Goal: Task Accomplishment & Management: Manage account settings

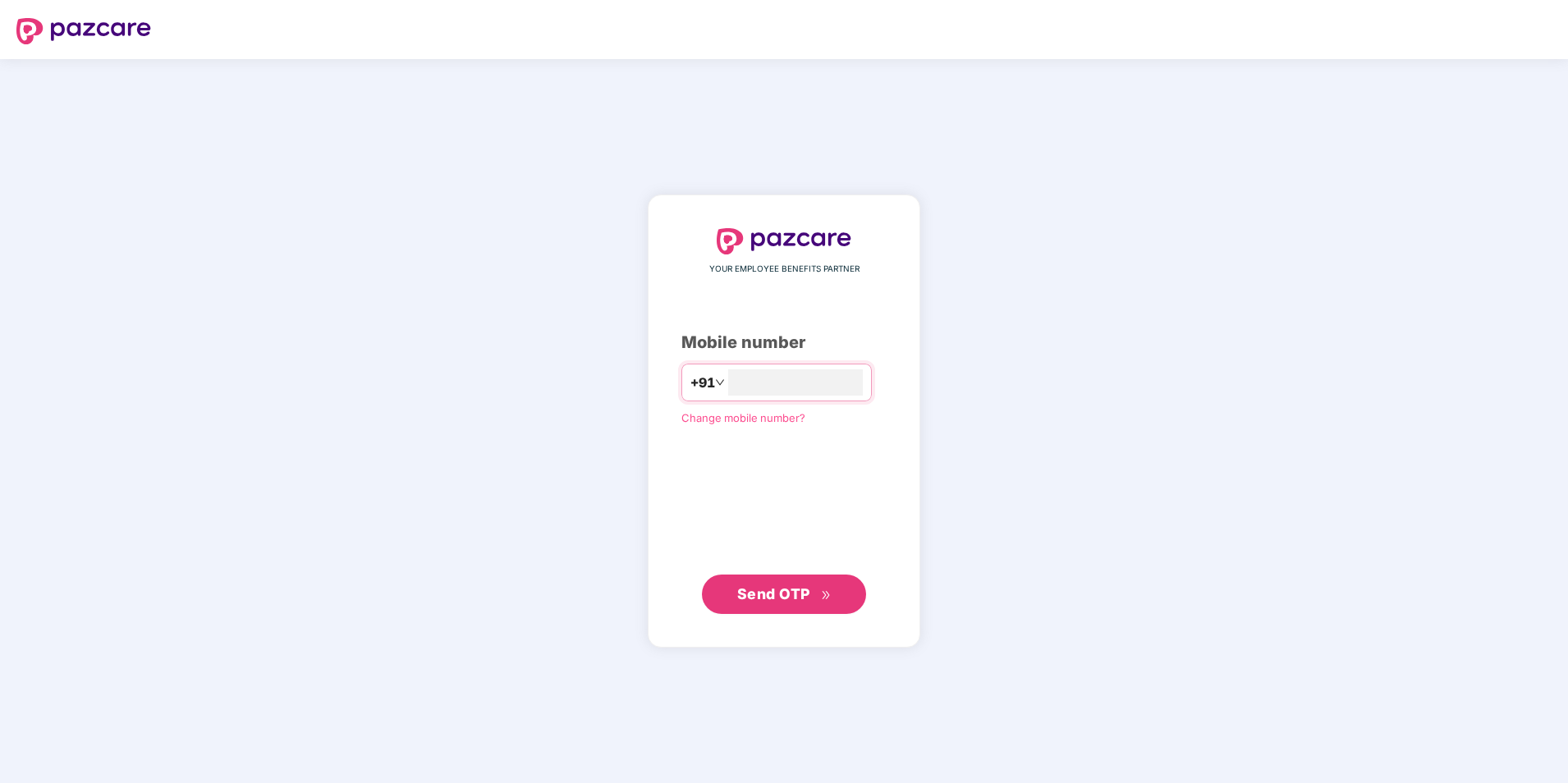
type input "**********"
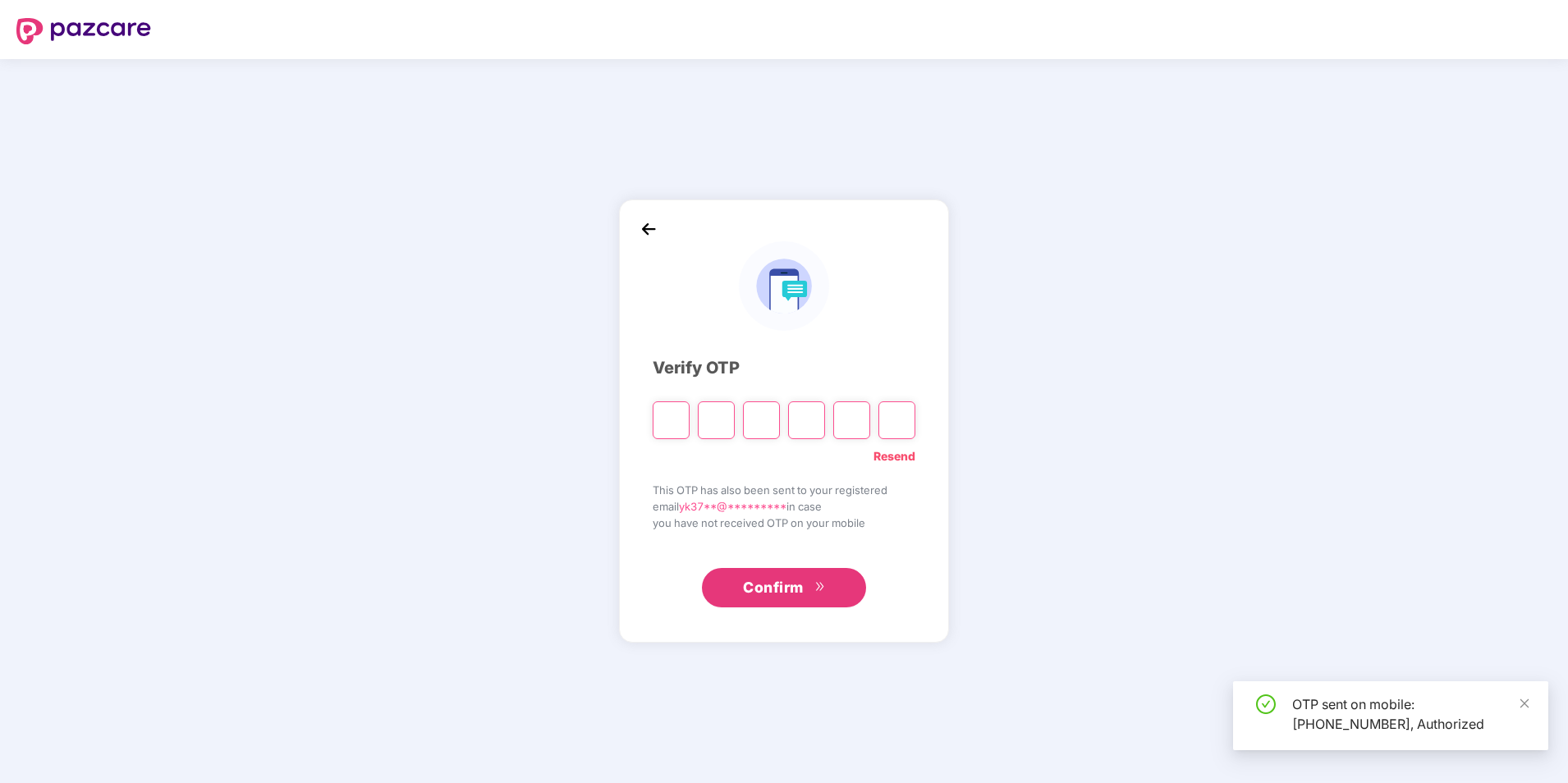
click at [675, 427] on input "Please enter verification code. Digit 1" at bounding box center [671, 420] width 37 height 38
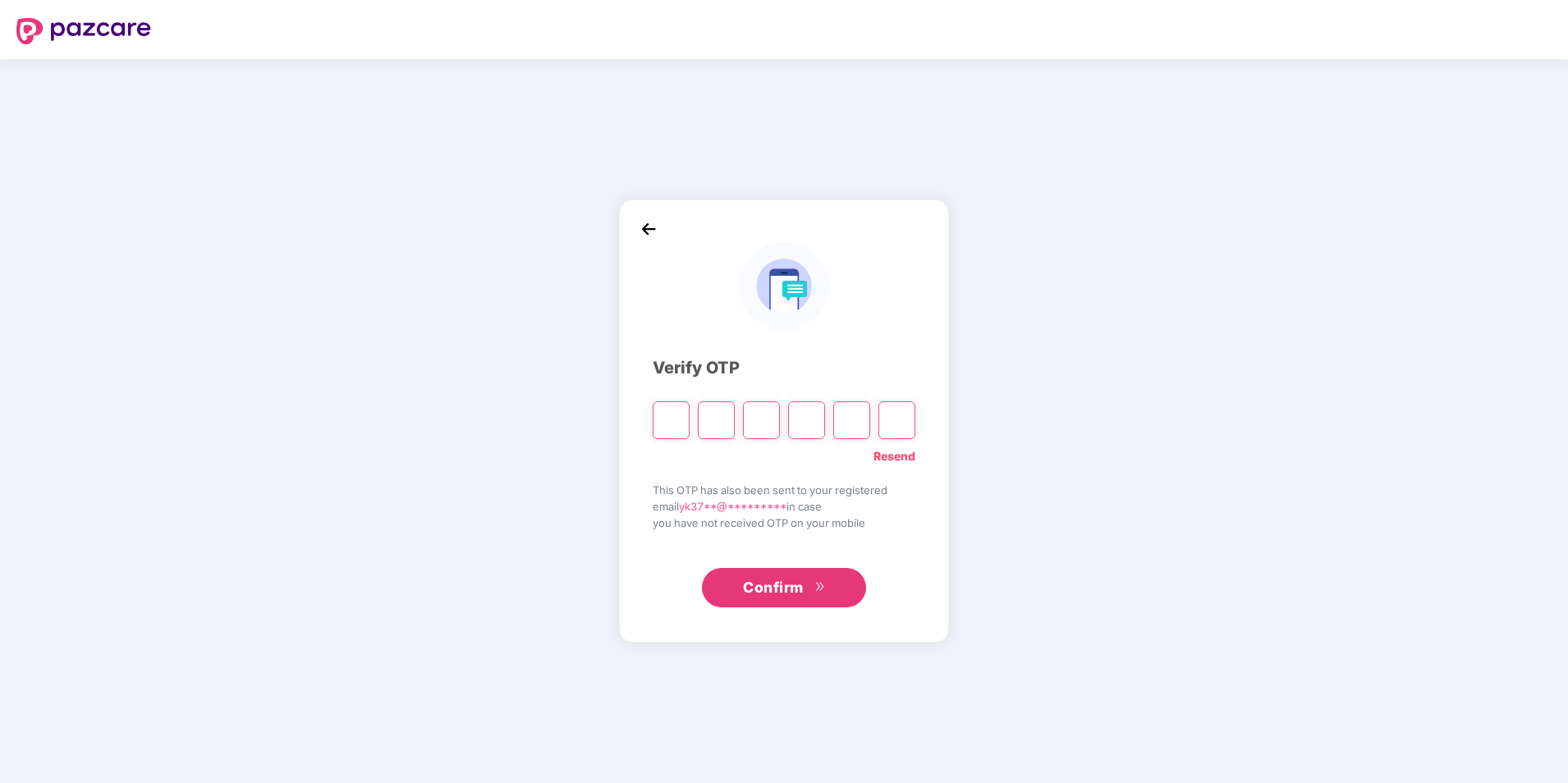
click at [683, 415] on input "Please enter verification code. Digit 1" at bounding box center [671, 420] width 37 height 38
click at [667, 417] on input "Please enter verification code. Digit 1" at bounding box center [671, 420] width 37 height 38
type input "*"
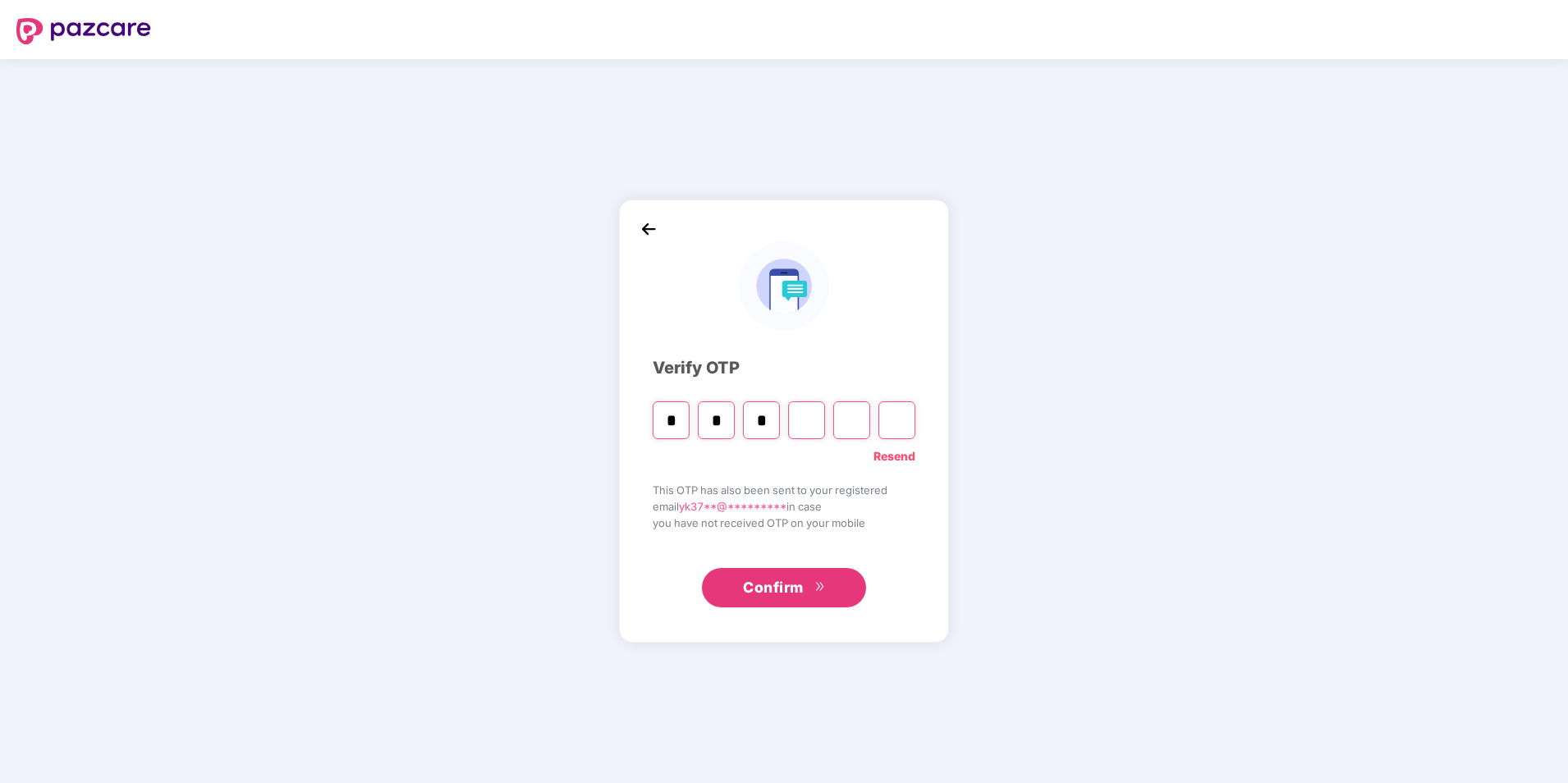
type input "*"
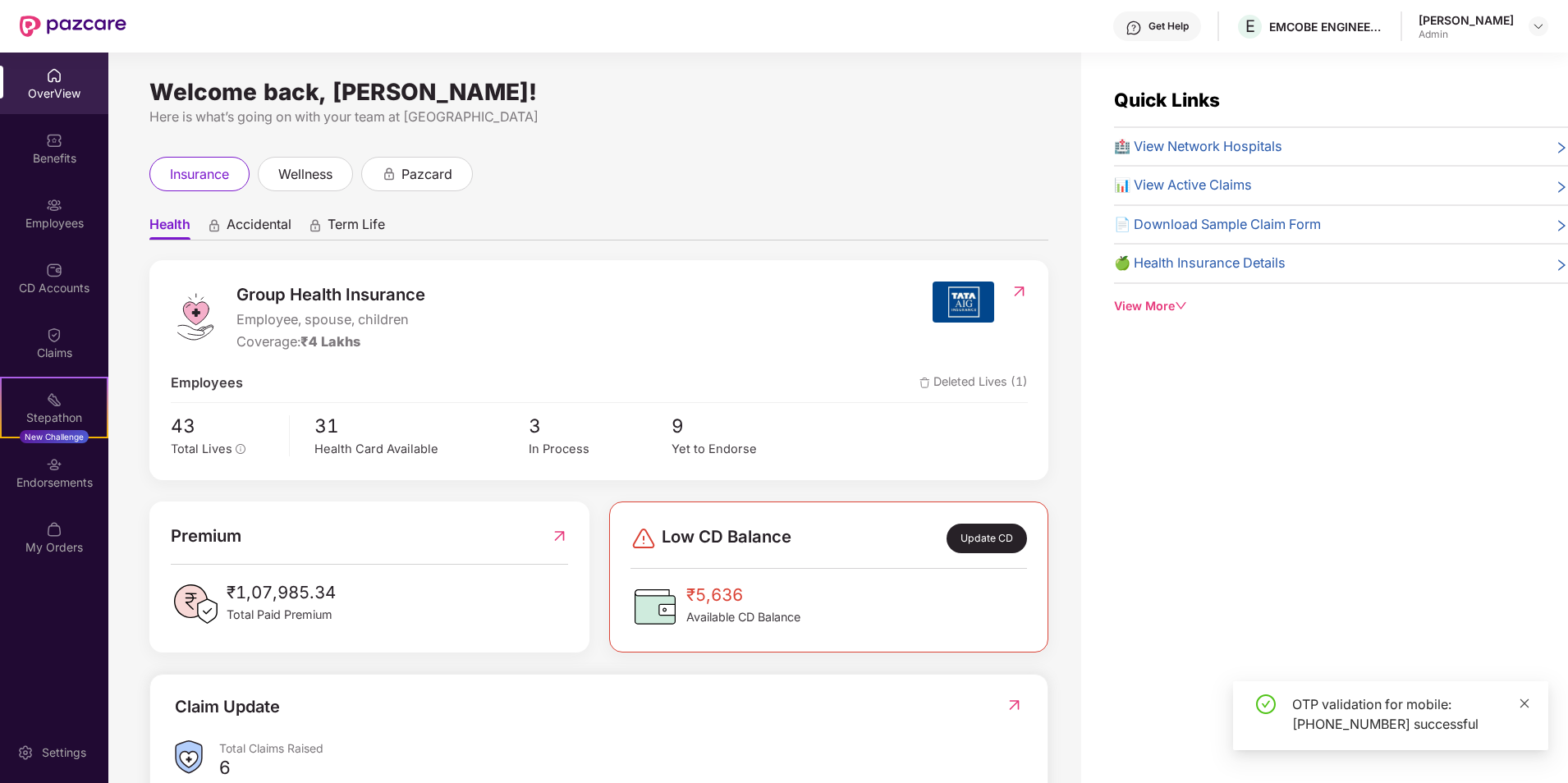
click at [1525, 700] on icon "close" at bounding box center [1524, 703] width 12 height 12
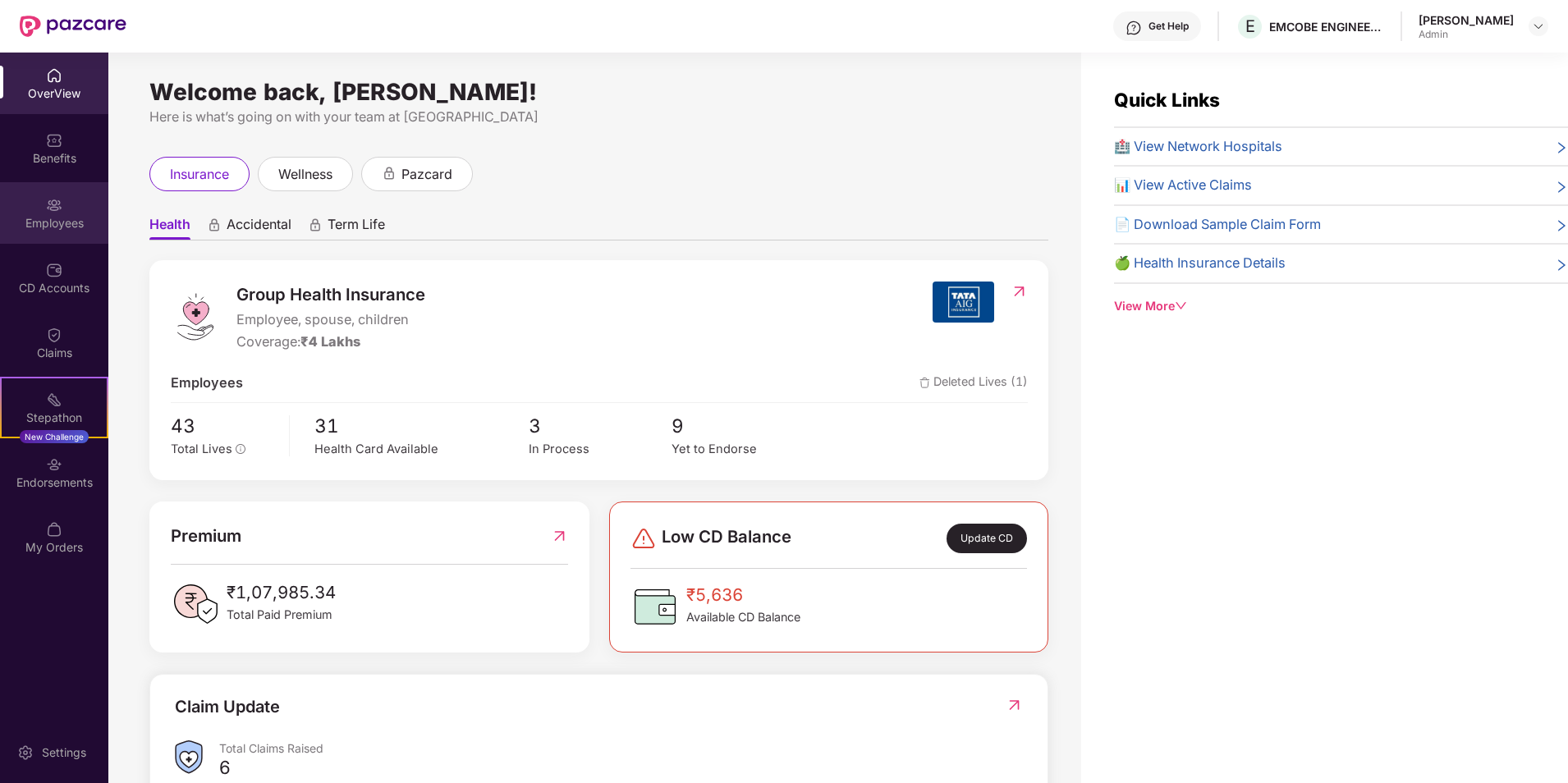
click at [47, 206] on img at bounding box center [54, 205] width 17 height 17
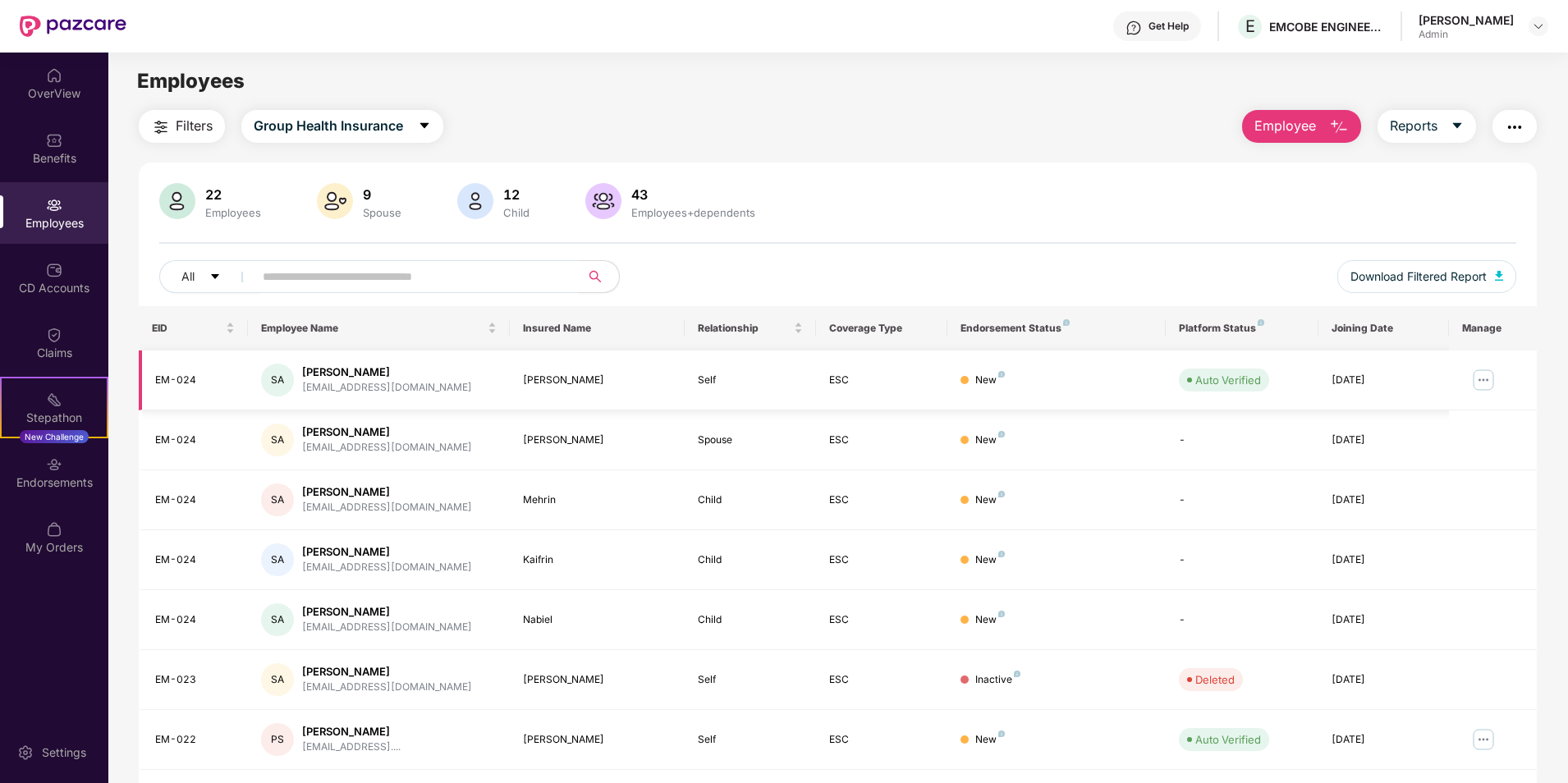
click at [1483, 380] on img at bounding box center [1483, 380] width 27 height 27
click at [1073, 192] on div "22 Employees 9 Spouse 12 Child [DEMOGRAPHIC_DATA] Employees+dependents" at bounding box center [838, 202] width 1357 height 39
click at [1439, 284] on span "Download Filtered Report" at bounding box center [1418, 277] width 137 height 18
click at [1516, 75] on div "Employees" at bounding box center [837, 81] width 1458 height 31
click at [1201, 20] on div "Get Help" at bounding box center [1156, 26] width 88 height 29
